Goal: Task Accomplishment & Management: Manage account settings

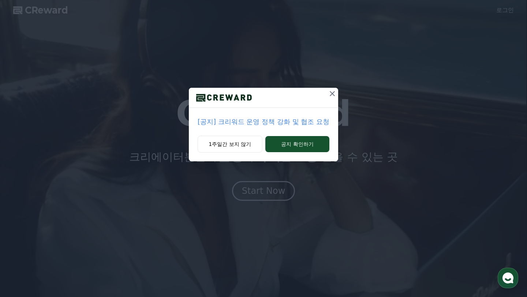
click at [289, 125] on p "[공지] 크리워드 운영 정책 강화 및 협조 요청" at bounding box center [264, 122] width 132 height 10
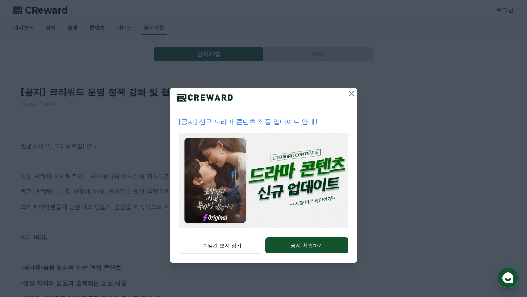
click at [350, 95] on icon at bounding box center [351, 93] width 5 height 5
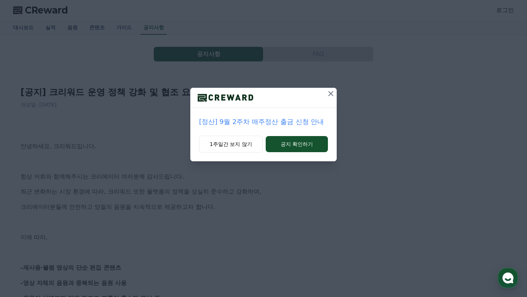
click at [330, 99] on button at bounding box center [331, 94] width 12 height 12
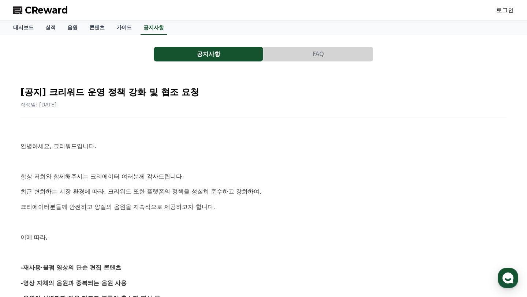
click at [50, 13] on span "CReward" at bounding box center [46, 10] width 43 height 12
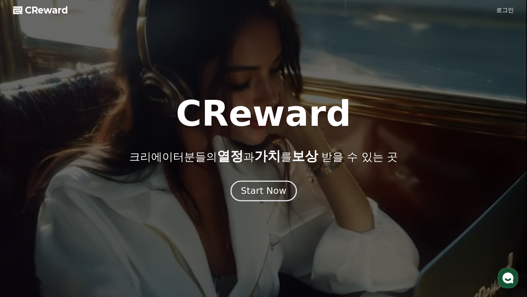
click at [271, 195] on div "Start Now" at bounding box center [263, 191] width 45 height 12
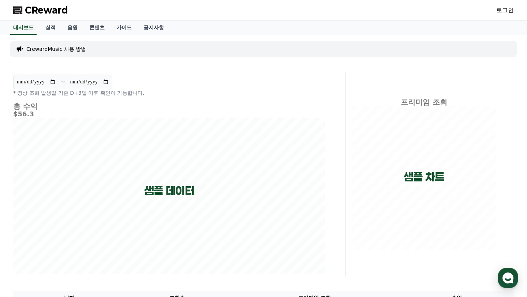
click at [507, 8] on link "로그인" at bounding box center [506, 10] width 18 height 9
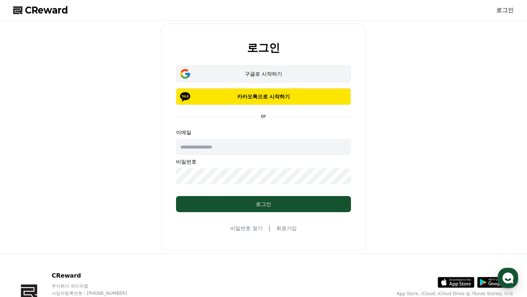
click at [313, 72] on div "구글로 시작하기" at bounding box center [264, 73] width 154 height 7
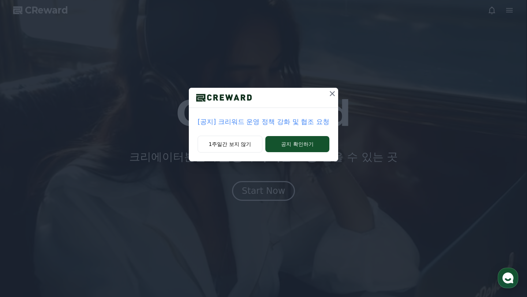
click at [337, 92] on button at bounding box center [333, 94] width 12 height 12
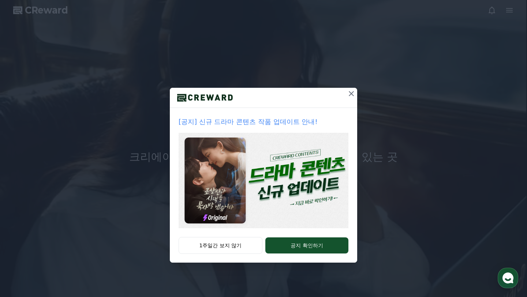
click at [331, 93] on div at bounding box center [264, 98] width 188 height 20
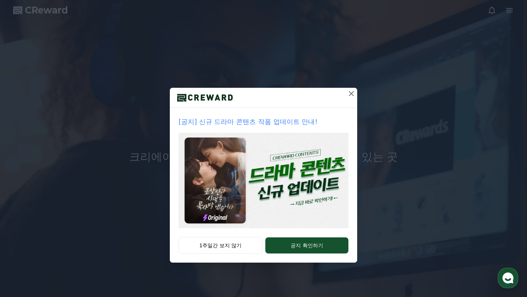
click at [353, 93] on icon at bounding box center [351, 93] width 9 height 9
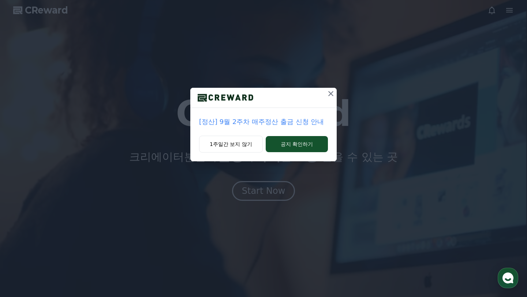
click at [330, 95] on icon at bounding box center [331, 93] width 9 height 9
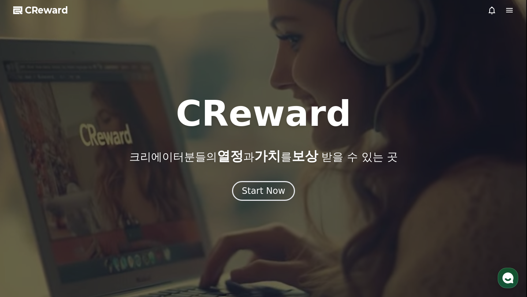
click at [510, 14] on icon at bounding box center [510, 10] width 9 height 9
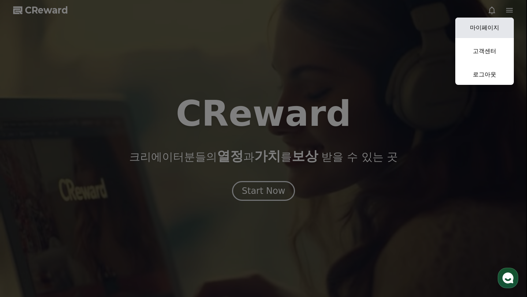
click at [488, 30] on link "마이페이지" at bounding box center [485, 28] width 59 height 21
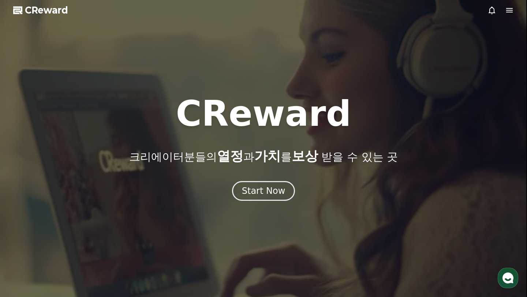
select select "**********"
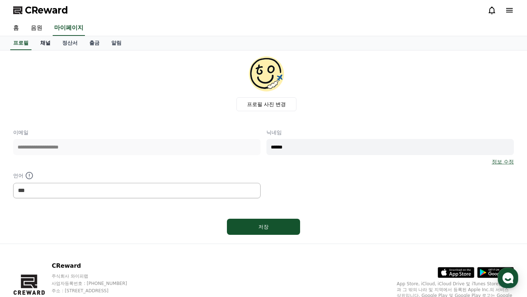
click at [44, 43] on link "채널" at bounding box center [45, 43] width 22 height 14
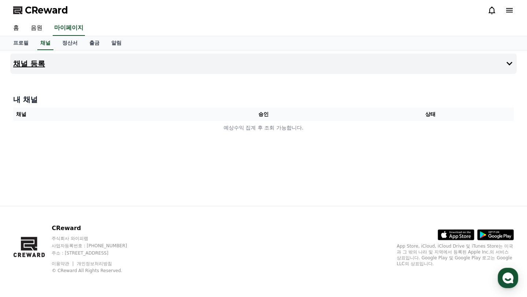
click at [280, 64] on button "채널 등록" at bounding box center [263, 63] width 507 height 21
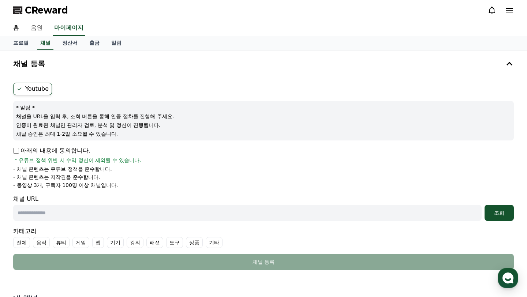
click at [42, 88] on label "Youtube" at bounding box center [32, 89] width 39 height 12
click at [58, 119] on p "채널을 URL을 입력 후, 조회 버튼을 통해 인증 절차를 진행해 주세요." at bounding box center [263, 116] width 495 height 7
click at [90, 113] on p "채널을 URL을 입력 후, 조회 버튼을 통해 인증 절차를 진행해 주세요." at bounding box center [263, 116] width 495 height 7
click at [23, 110] on p "* 알림 *" at bounding box center [263, 107] width 495 height 7
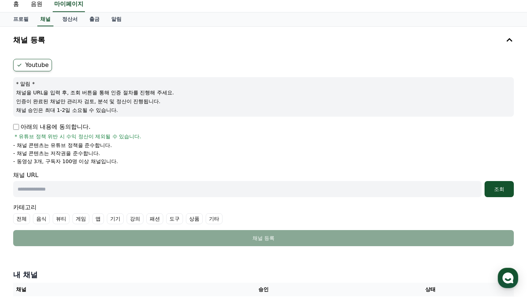
scroll to position [28, 0]
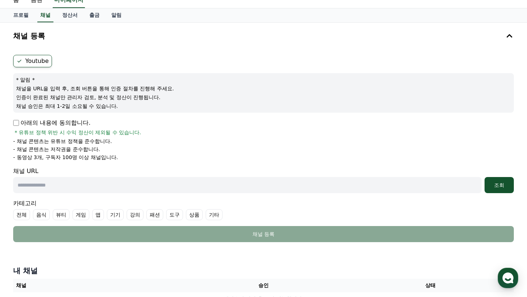
click at [71, 182] on input "text" at bounding box center [247, 185] width 469 height 16
paste input "**********"
type input "**********"
click at [499, 183] on div "조회" at bounding box center [499, 185] width 23 height 7
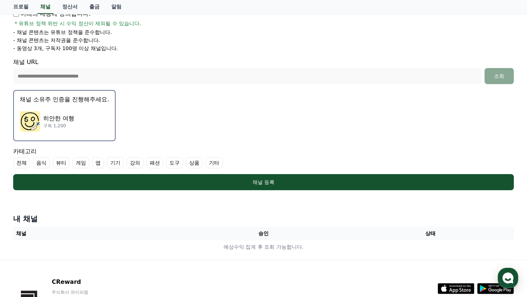
scroll to position [153, 0]
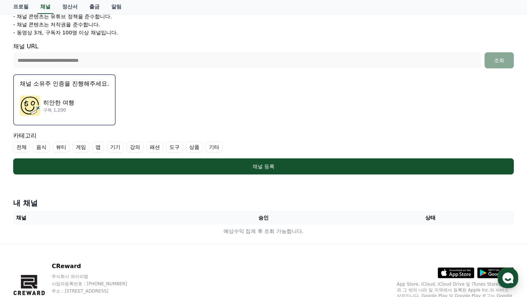
click at [206, 149] on label "기타" at bounding box center [214, 147] width 17 height 11
click at [25, 149] on label "전체" at bounding box center [21, 147] width 17 height 11
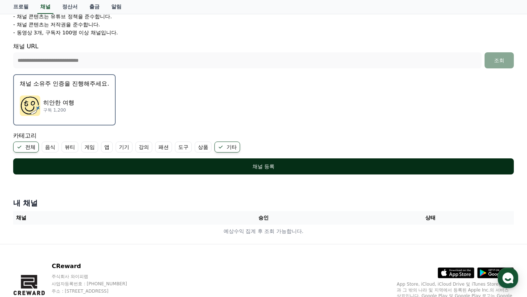
click at [237, 169] on div "채널 등록" at bounding box center [264, 166] width 472 height 7
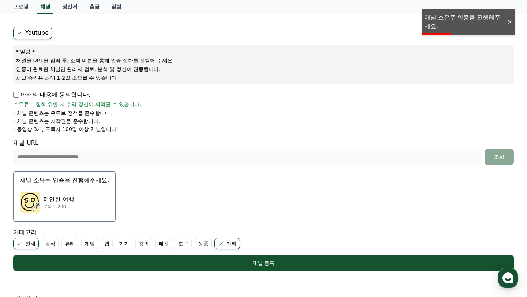
scroll to position [76, 0]
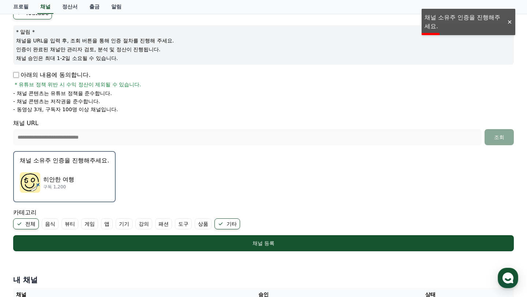
click at [58, 188] on p "구독 1,200" at bounding box center [58, 187] width 31 height 6
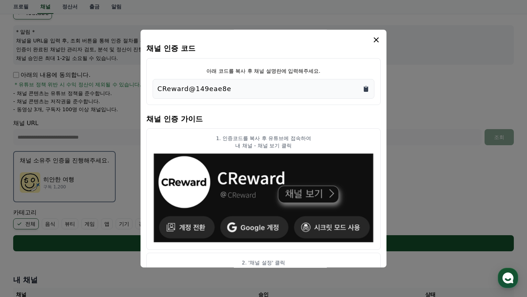
click at [365, 87] on icon "Copy to clipboard" at bounding box center [366, 88] width 7 height 7
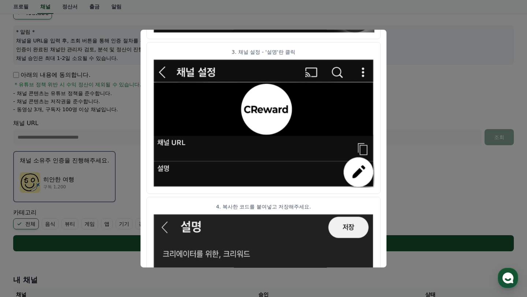
scroll to position [395, 0]
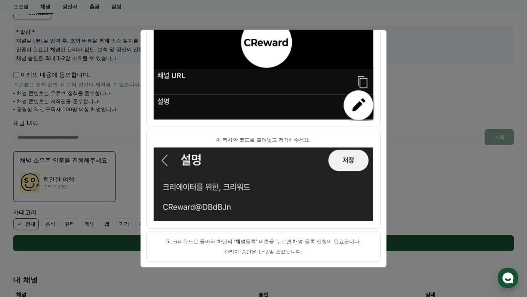
click at [417, 191] on button "close modal" at bounding box center [263, 148] width 527 height 297
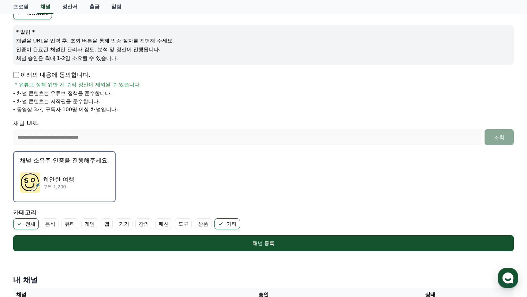
click at [89, 178] on div "히안한 여행 구독 1,200" at bounding box center [64, 182] width 89 height 29
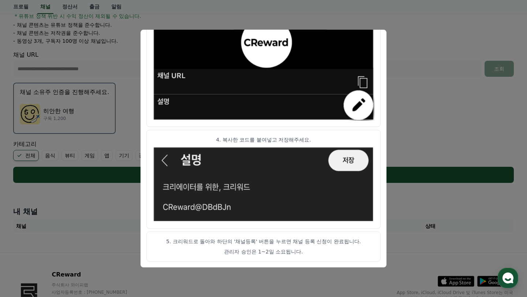
scroll to position [191, 0]
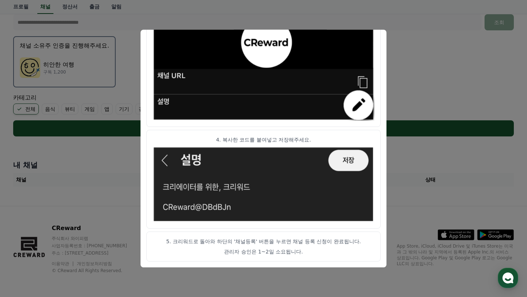
click at [426, 174] on button "close modal" at bounding box center [263, 148] width 527 height 297
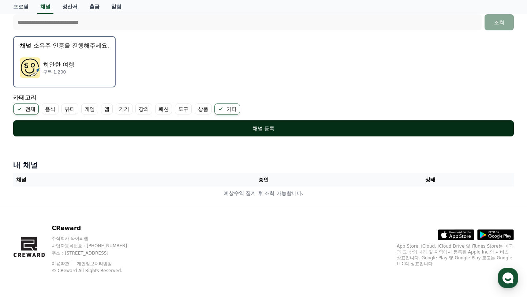
click at [342, 130] on div "채널 등록" at bounding box center [264, 128] width 472 height 7
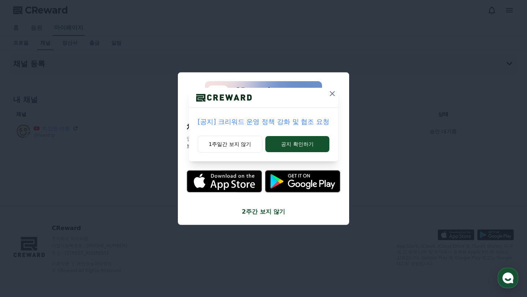
click at [333, 95] on icon at bounding box center [332, 93] width 5 height 5
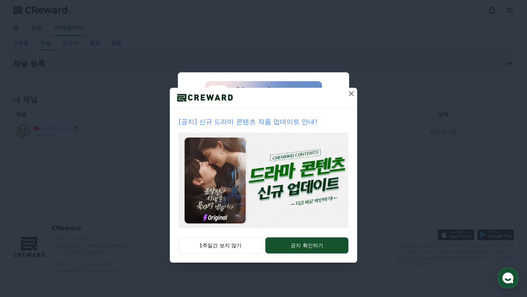
click at [350, 95] on icon at bounding box center [351, 93] width 5 height 5
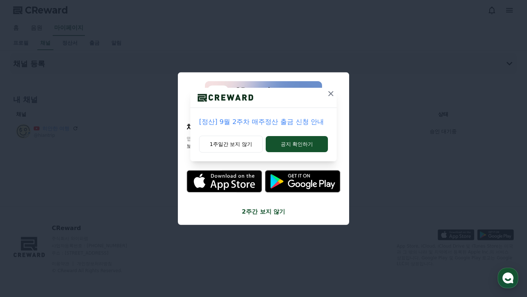
click at [331, 93] on icon at bounding box center [331, 93] width 5 height 5
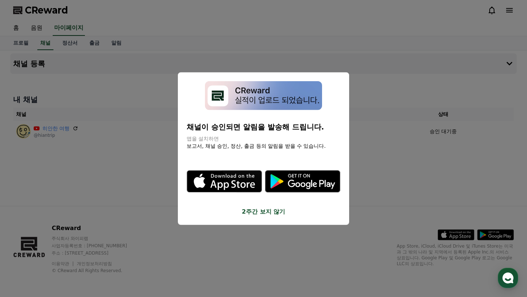
click at [281, 96] on img "modal" at bounding box center [263, 95] width 117 height 29
click at [264, 214] on button "2주간 보지 않기" at bounding box center [264, 211] width 154 height 9
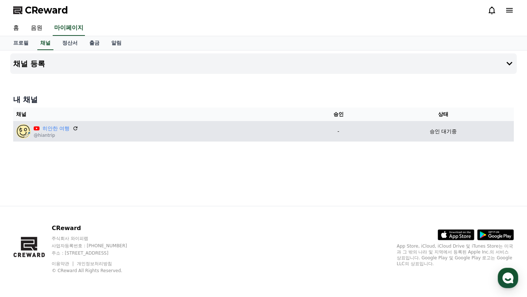
click at [442, 131] on p "승인 대기중" at bounding box center [443, 132] width 27 height 8
click at [74, 128] on icon at bounding box center [76, 128] width 4 height 4
click at [75, 130] on div "히안한 여행 @hiantrip" at bounding box center [158, 131] width 285 height 15
click at [74, 129] on icon at bounding box center [76, 128] width 4 height 4
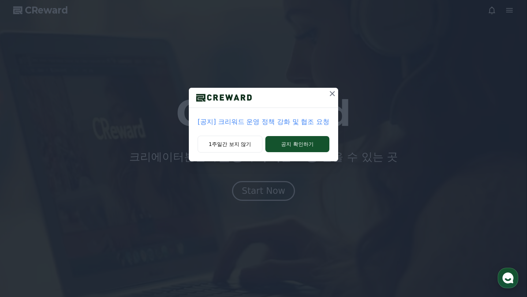
click at [330, 95] on icon at bounding box center [332, 93] width 5 height 5
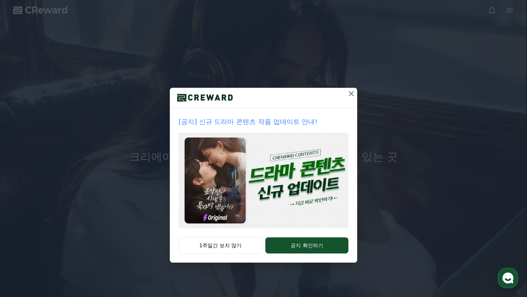
click at [348, 95] on icon at bounding box center [351, 93] width 9 height 9
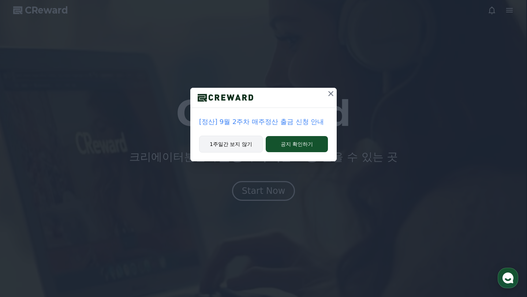
click at [232, 143] on button "1주일간 보지 않기" at bounding box center [231, 144] width 64 height 17
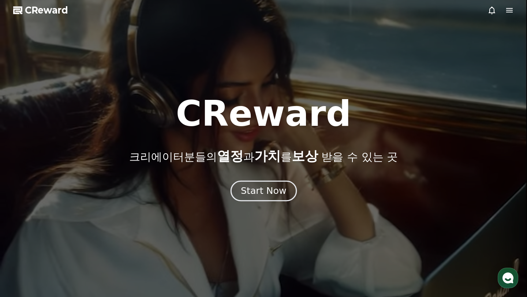
click at [267, 189] on div "Start Now" at bounding box center [263, 191] width 45 height 12
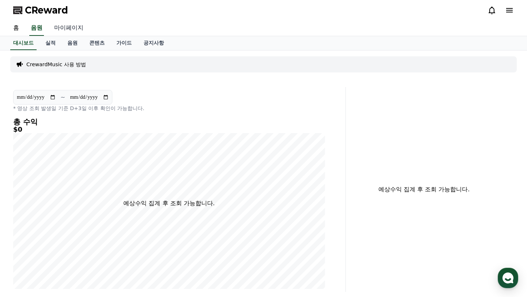
click at [70, 29] on link "마이페이지" at bounding box center [68, 28] width 41 height 15
select select "**********"
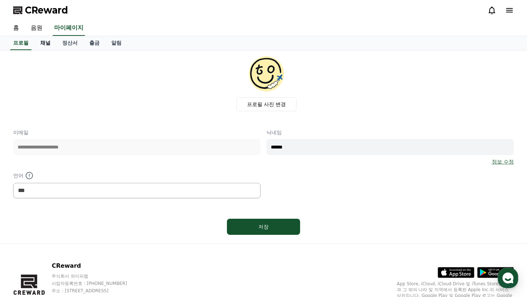
click at [45, 43] on link "채널" at bounding box center [45, 43] width 22 height 14
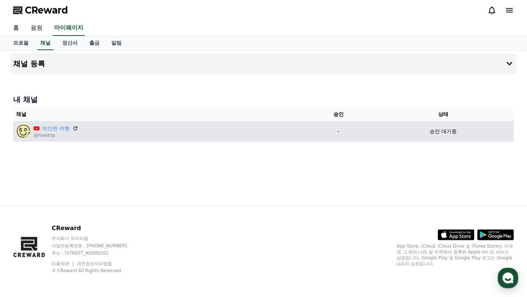
click at [357, 136] on td "-" at bounding box center [338, 131] width 69 height 21
click at [62, 129] on link "히안한 여행" at bounding box center [55, 129] width 27 height 8
